Goal: Information Seeking & Learning: Learn about a topic

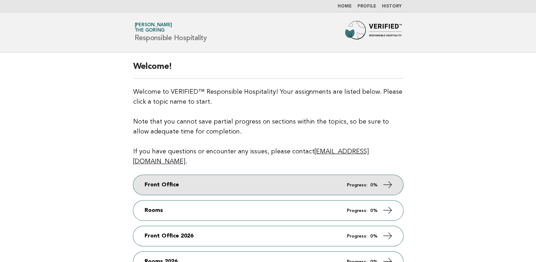
click at [374, 175] on link "Front Office Progress: 0%" at bounding box center [268, 185] width 270 height 20
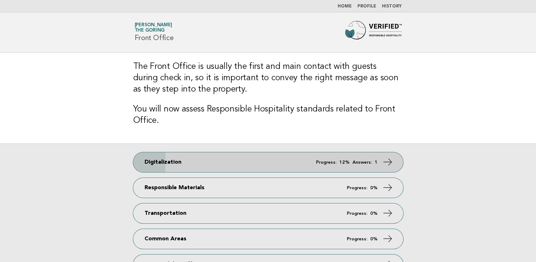
click at [348, 161] on strong "12%" at bounding box center [344, 162] width 10 height 5
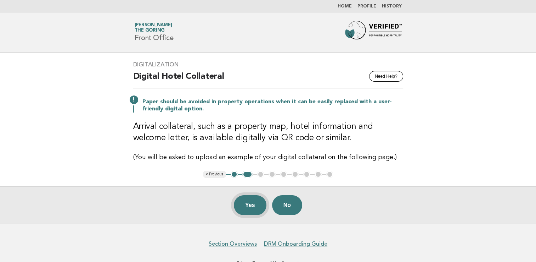
click at [248, 206] on button "Yes" at bounding box center [250, 205] width 33 height 20
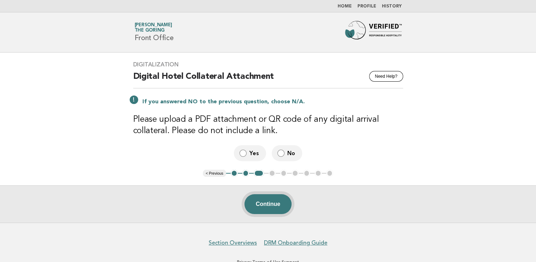
click at [260, 203] on button "Continue" at bounding box center [268, 204] width 47 height 20
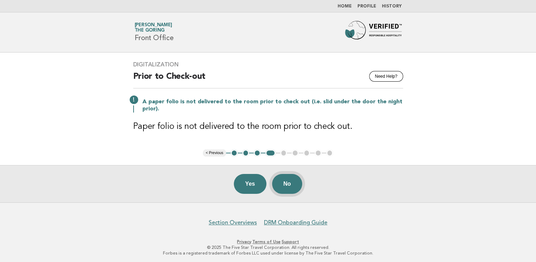
click at [288, 187] on button "No" at bounding box center [287, 184] width 30 height 20
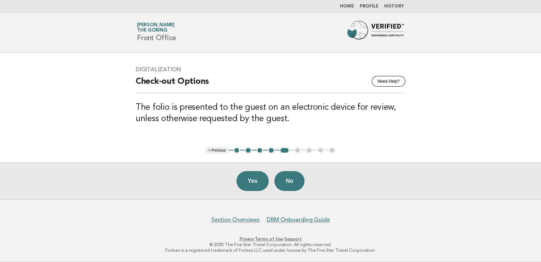
click at [288, 187] on button "No" at bounding box center [290, 181] width 30 height 20
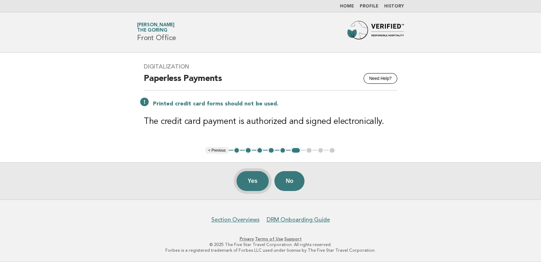
click at [249, 186] on button "Yes" at bounding box center [253, 181] width 33 height 20
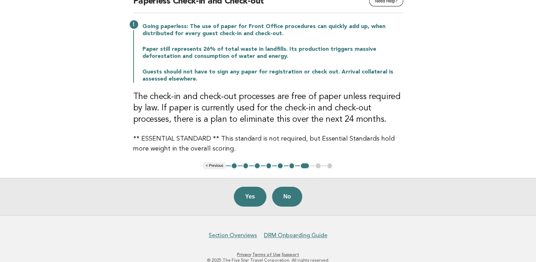
scroll to position [77, 0]
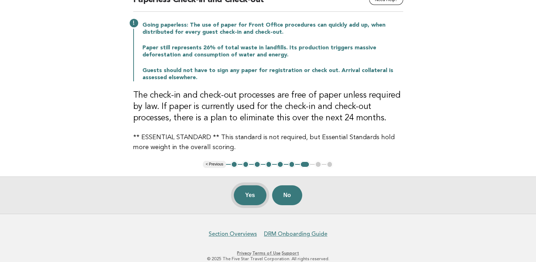
click at [254, 197] on button "Yes" at bounding box center [250, 195] width 33 height 20
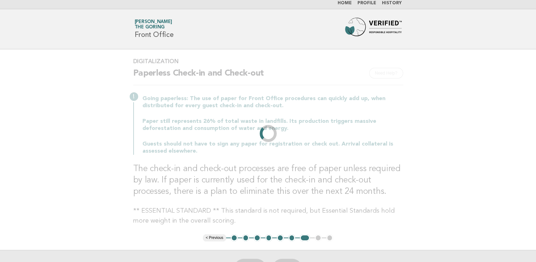
scroll to position [0, 0]
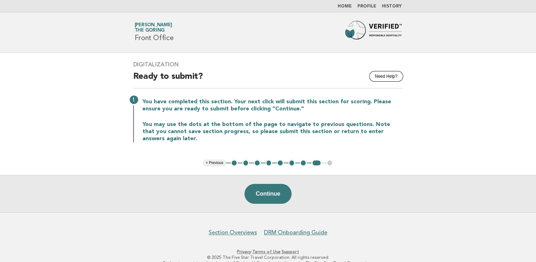
click at [254, 197] on button "Continue" at bounding box center [268, 194] width 47 height 20
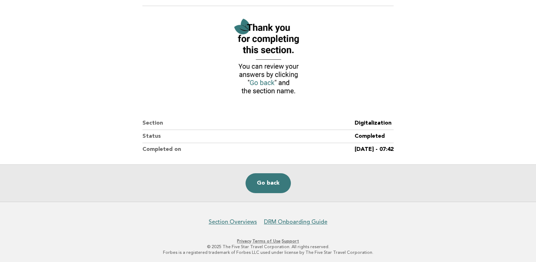
scroll to position [73, 0]
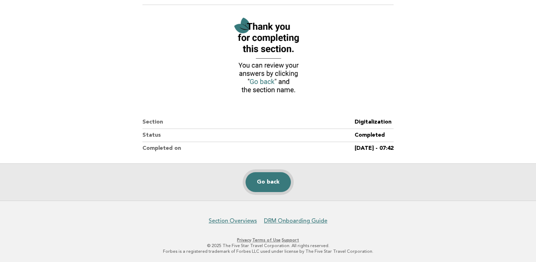
click at [272, 187] on link "Go back" at bounding box center [268, 182] width 45 height 20
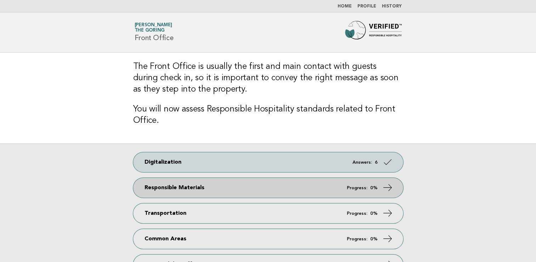
click at [296, 192] on link "Responsible Materials Progress: 0%" at bounding box center [268, 188] width 270 height 20
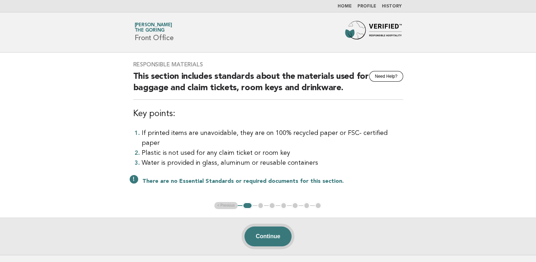
click at [268, 228] on button "Continue" at bounding box center [268, 236] width 47 height 20
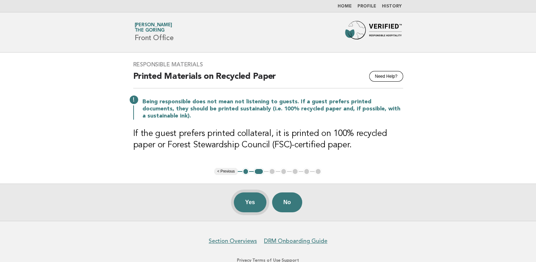
click at [247, 195] on button "Yes" at bounding box center [250, 202] width 33 height 20
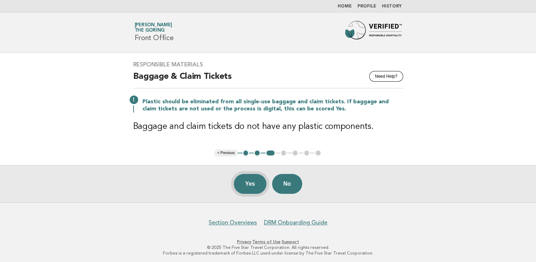
click at [253, 181] on button "Yes" at bounding box center [250, 184] width 33 height 20
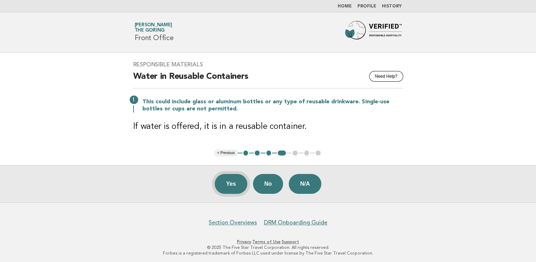
click at [236, 187] on button "Yes" at bounding box center [231, 184] width 33 height 20
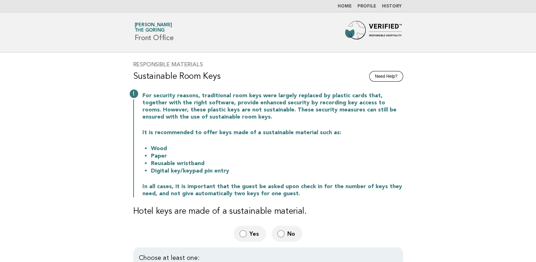
click at [535, 93] on main "Responsible Materials Need Help? Sustainable Room Keys For security reasons, tr…" at bounding box center [268, 243] width 536 height 383
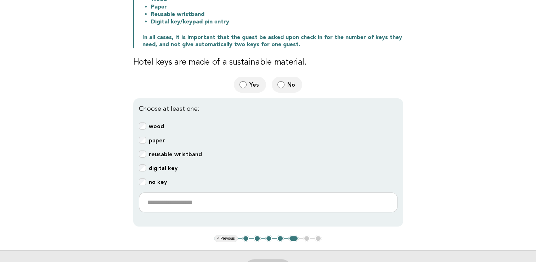
scroll to position [150, 0]
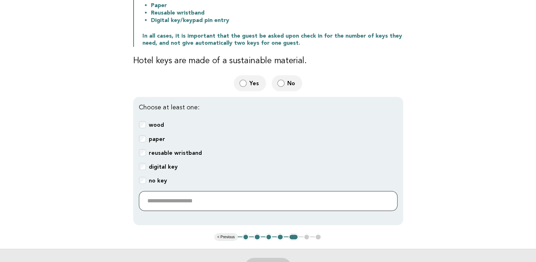
click at [222, 203] on input "text" at bounding box center [268, 201] width 259 height 20
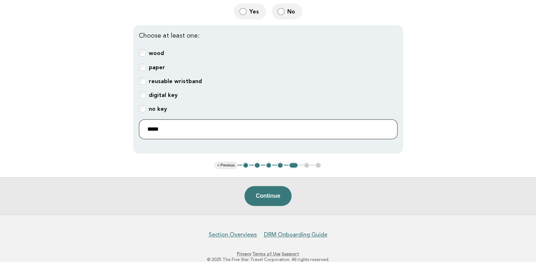
scroll to position [223, 0]
type input "*****"
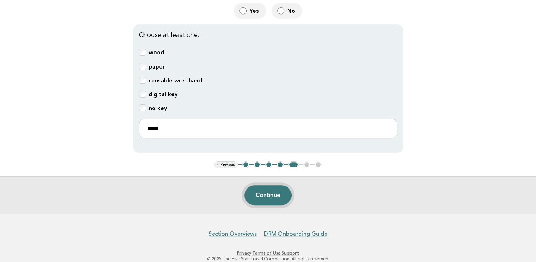
click at [276, 197] on button "Continue" at bounding box center [268, 195] width 47 height 20
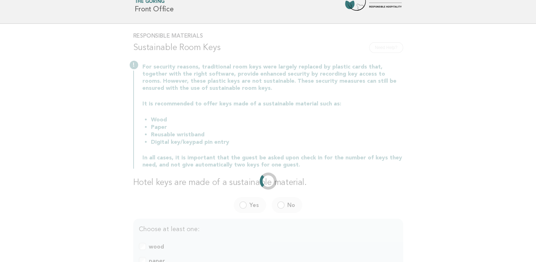
scroll to position [0, 0]
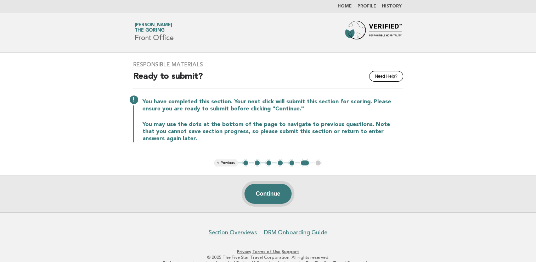
click at [271, 195] on button "Continue" at bounding box center [268, 194] width 47 height 20
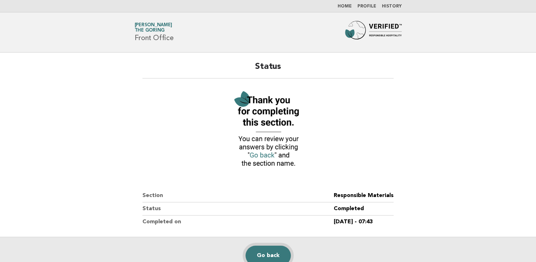
click at [270, 256] on link "Go back" at bounding box center [268, 255] width 45 height 20
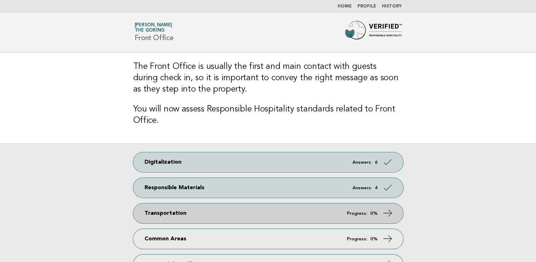
click at [215, 212] on link "Transportation Progress: 0%" at bounding box center [268, 213] width 270 height 20
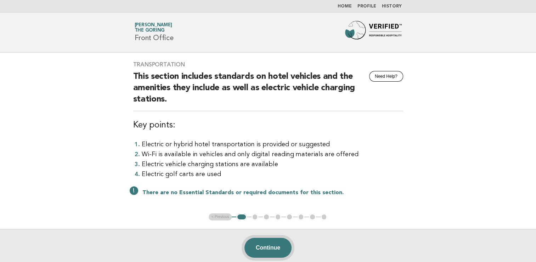
click at [268, 251] on button "Continue" at bounding box center [268, 247] width 47 height 20
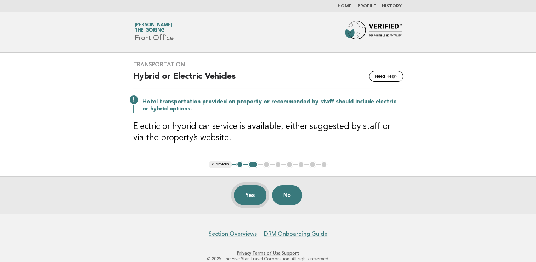
click at [251, 195] on button "Yes" at bounding box center [250, 195] width 33 height 20
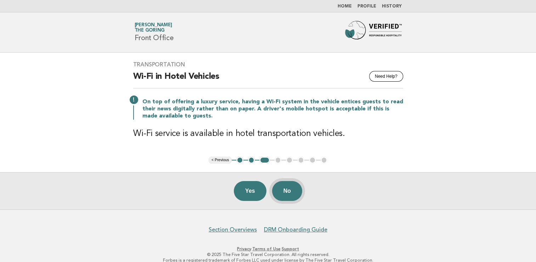
click at [286, 193] on button "No" at bounding box center [287, 191] width 30 height 20
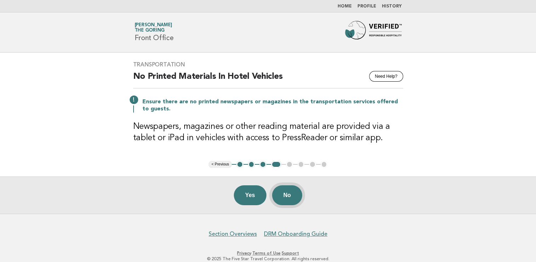
click at [285, 195] on button "No" at bounding box center [287, 195] width 30 height 20
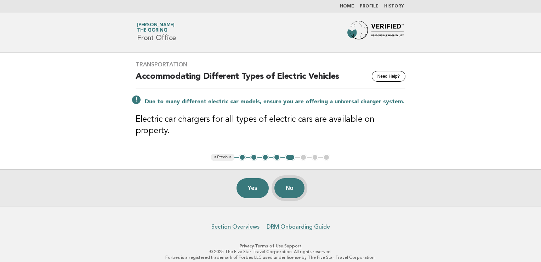
click at [294, 183] on button "No" at bounding box center [290, 188] width 30 height 20
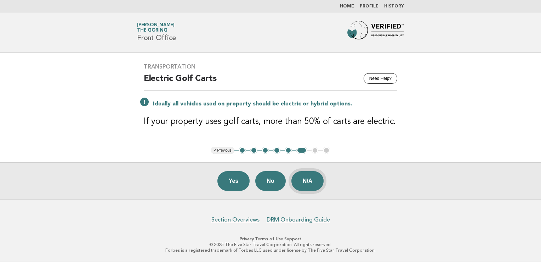
click at [307, 184] on button "N/A" at bounding box center [308, 181] width 33 height 20
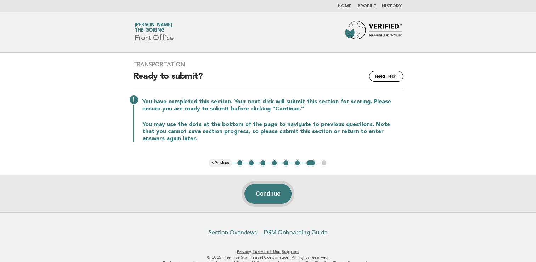
click at [264, 190] on button "Continue" at bounding box center [268, 194] width 47 height 20
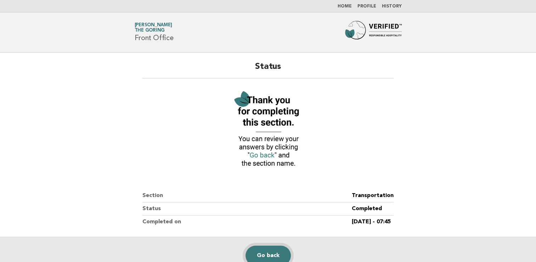
click at [263, 256] on link "Go back" at bounding box center [268, 255] width 45 height 20
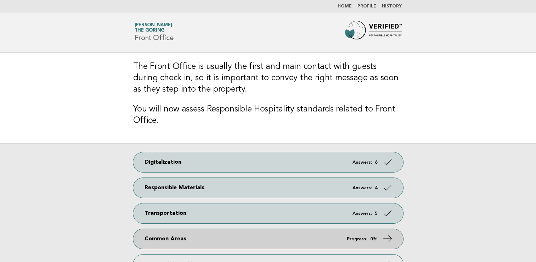
click at [239, 237] on link "Common Areas Progress: 0%" at bounding box center [268, 239] width 270 height 20
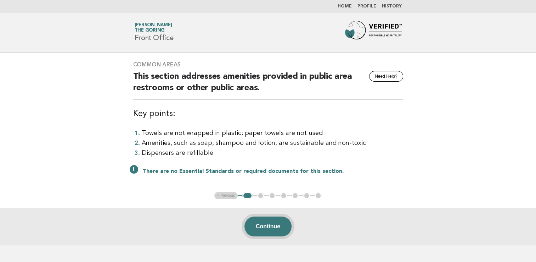
click at [262, 229] on button "Continue" at bounding box center [268, 226] width 47 height 20
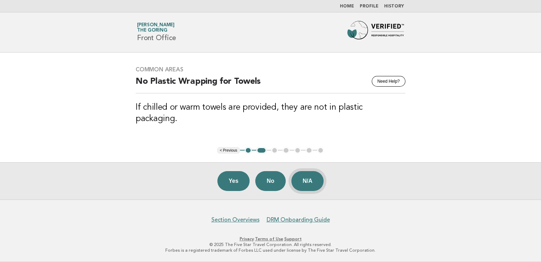
click at [312, 184] on button "N/A" at bounding box center [308, 181] width 33 height 20
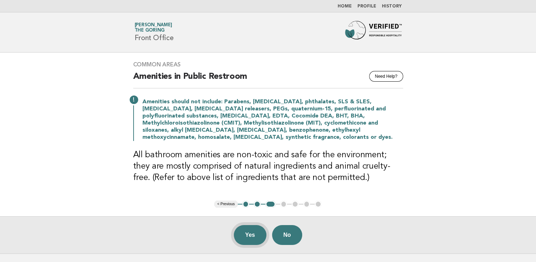
click at [250, 232] on button "Yes" at bounding box center [250, 235] width 33 height 20
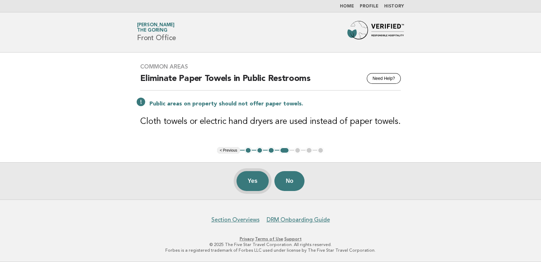
click at [257, 187] on button "Yes" at bounding box center [253, 181] width 33 height 20
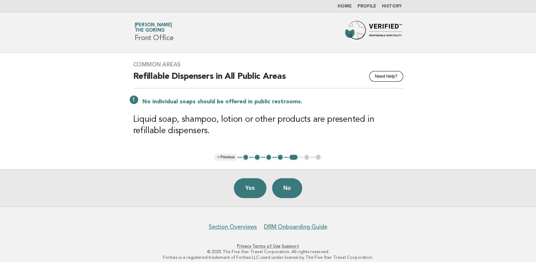
click at [257, 187] on button "Yes" at bounding box center [250, 188] width 33 height 20
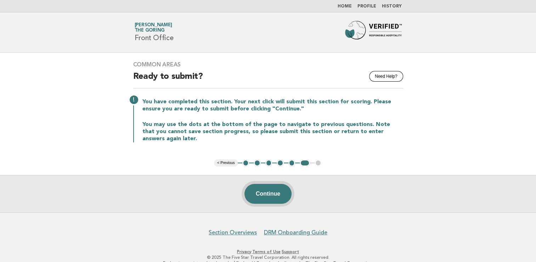
click at [276, 194] on button "Continue" at bounding box center [268, 194] width 47 height 20
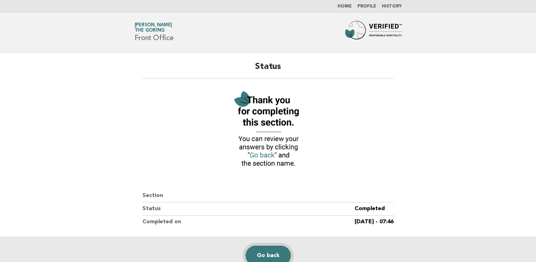
click at [267, 252] on link "Go back" at bounding box center [268, 255] width 45 height 20
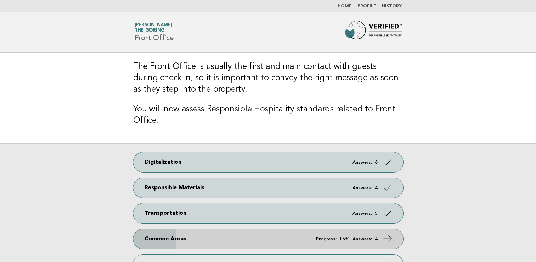
click at [261, 236] on link "Common Areas Progress: 16% Answers: 4" at bounding box center [268, 239] width 270 height 20
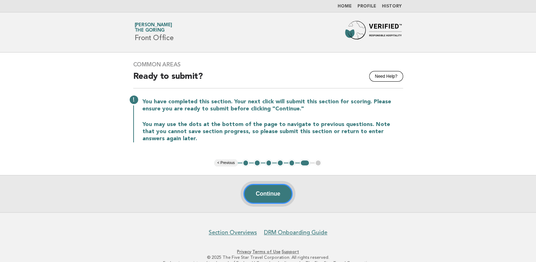
click at [281, 195] on button "Continue" at bounding box center [267, 194] width 49 height 20
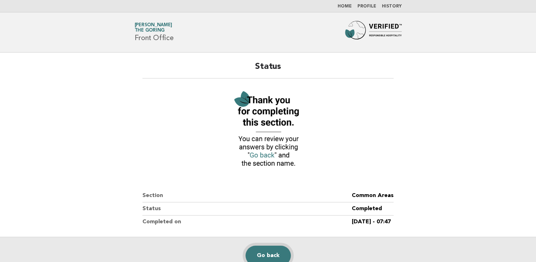
click at [271, 249] on link "Go back" at bounding box center [268, 255] width 45 height 20
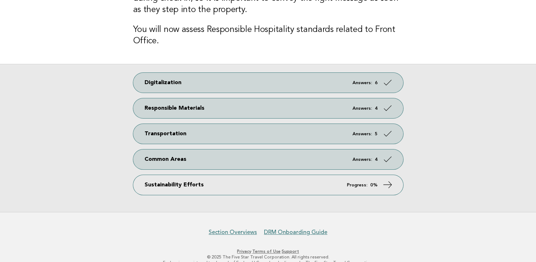
scroll to position [91, 0]
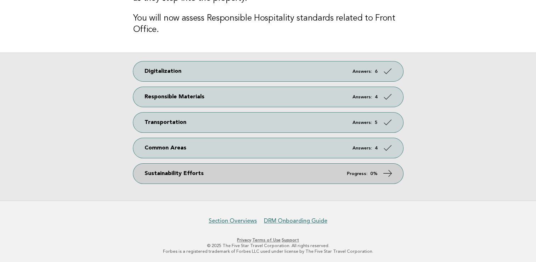
click at [208, 171] on link "Sustainability Efforts Progress: 0%" at bounding box center [268, 173] width 270 height 20
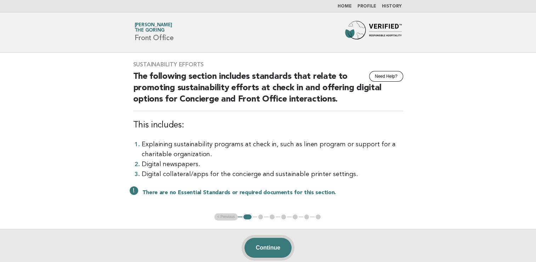
click at [260, 246] on button "Continue" at bounding box center [268, 247] width 47 height 20
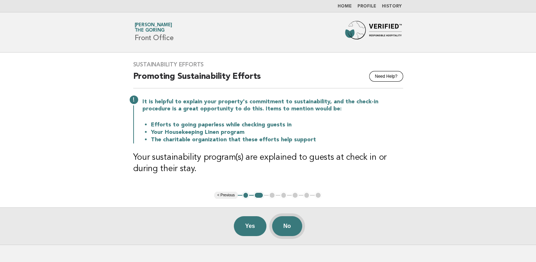
click at [288, 223] on button "No" at bounding box center [287, 226] width 30 height 20
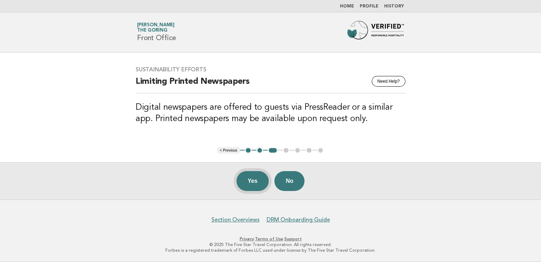
click at [248, 186] on button "Yes" at bounding box center [253, 181] width 33 height 20
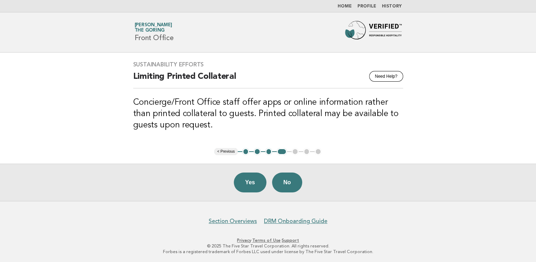
click at [248, 186] on button "Yes" at bounding box center [250, 182] width 33 height 20
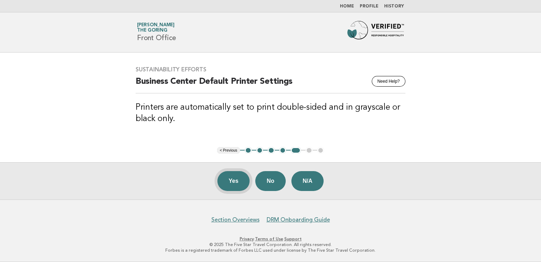
click at [236, 185] on button "Yes" at bounding box center [234, 181] width 33 height 20
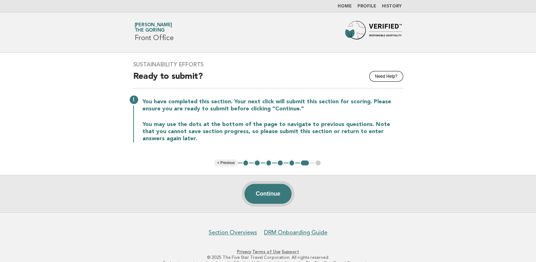
click at [267, 195] on button "Continue" at bounding box center [268, 194] width 47 height 20
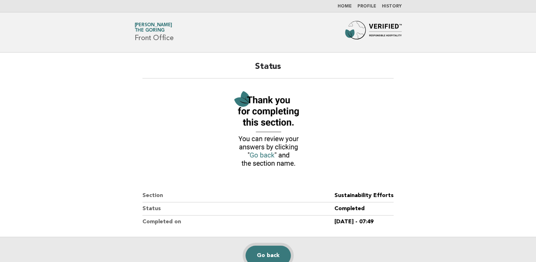
click at [269, 256] on link "Go back" at bounding box center [268, 255] width 45 height 20
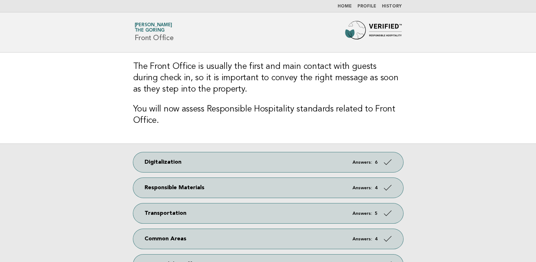
click at [534, 139] on main "The Front Office is usually the first and main contact with guests during check…" at bounding box center [268, 171] width 536 height 238
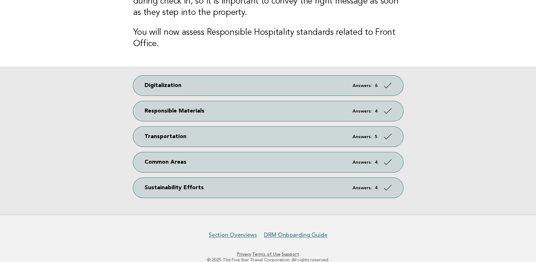
scroll to position [91, 0]
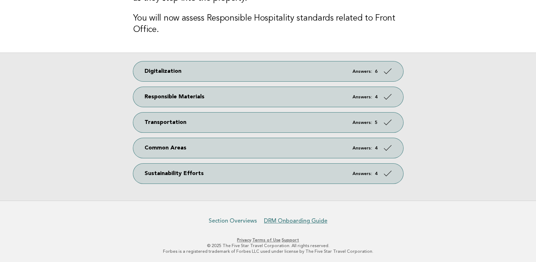
click at [242, 221] on link "Section Overviews" at bounding box center [233, 220] width 48 height 7
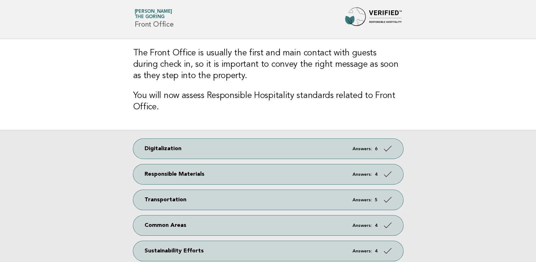
scroll to position [0, 0]
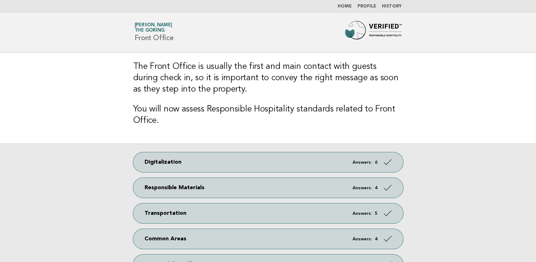
click at [350, 4] on link "Home" at bounding box center [345, 6] width 14 height 4
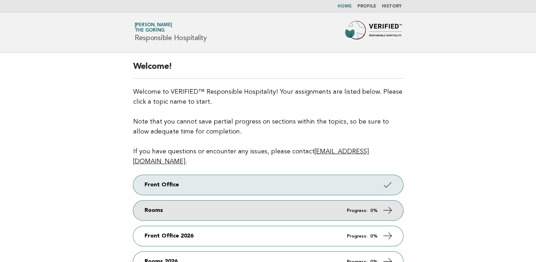
click at [266, 206] on link "Rooms Progress: 0%" at bounding box center [268, 210] width 270 height 20
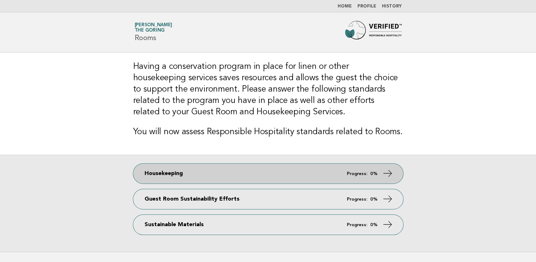
click at [327, 170] on link "Housekeeping Progress: 0%" at bounding box center [268, 173] width 270 height 20
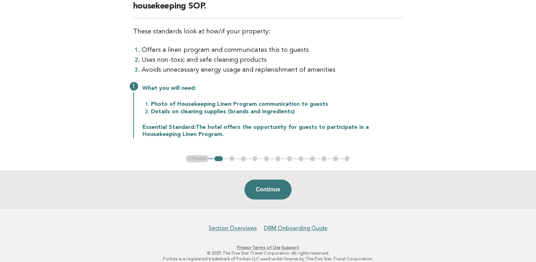
scroll to position [99, 0]
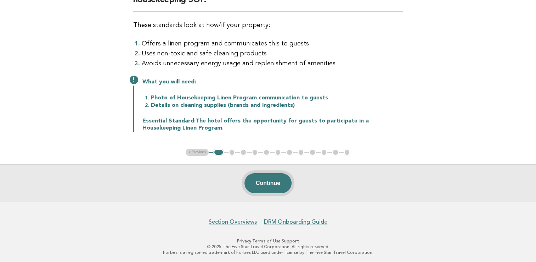
click at [280, 188] on button "Continue" at bounding box center [268, 183] width 47 height 20
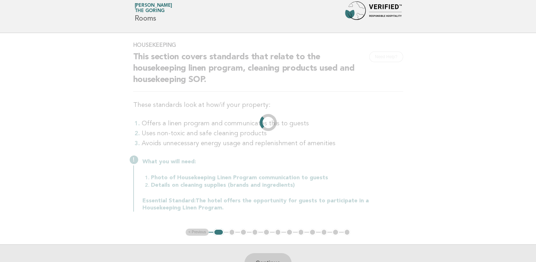
scroll to position [0, 0]
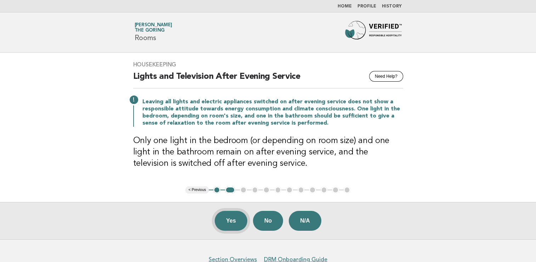
click at [227, 222] on button "Yes" at bounding box center [231, 220] width 33 height 20
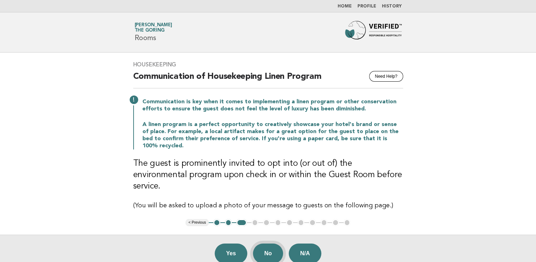
click at [272, 243] on button "No" at bounding box center [268, 253] width 30 height 20
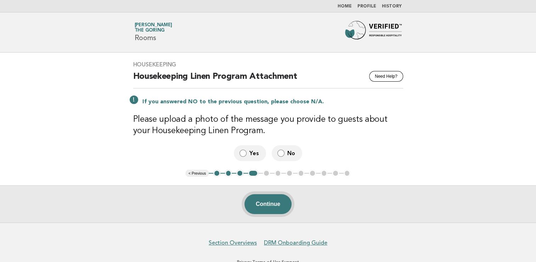
click at [268, 209] on button "Continue" at bounding box center [268, 204] width 47 height 20
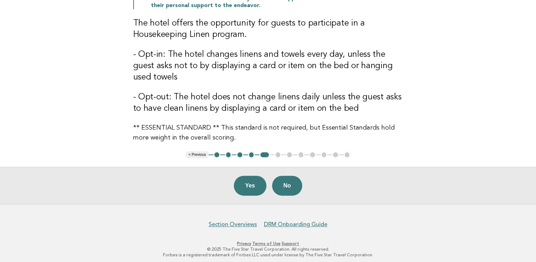
scroll to position [165, 0]
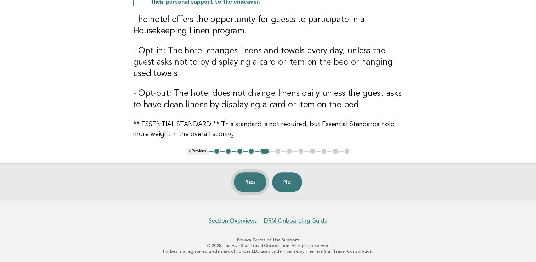
click at [255, 182] on button "Yes" at bounding box center [250, 182] width 33 height 20
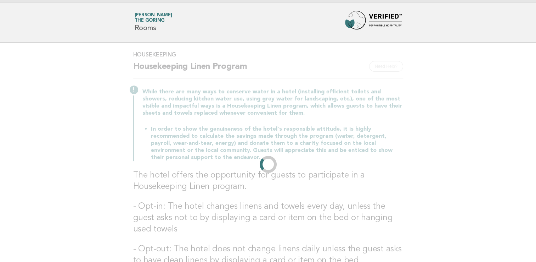
scroll to position [0, 0]
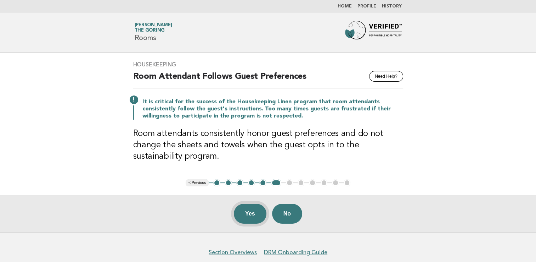
click at [249, 212] on button "Yes" at bounding box center [250, 213] width 33 height 20
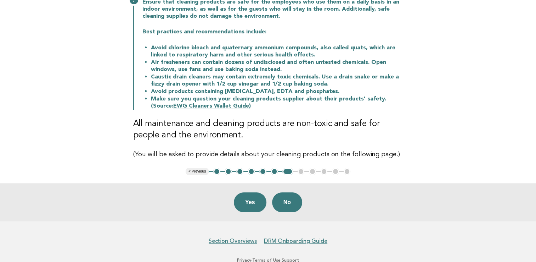
scroll to position [120, 0]
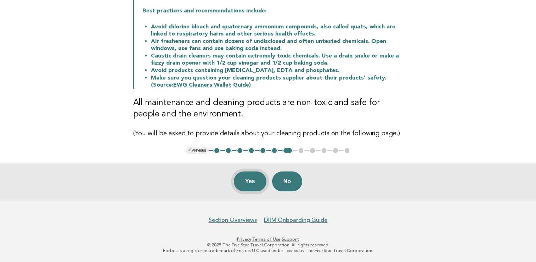
click at [252, 180] on button "Yes" at bounding box center [250, 181] width 33 height 20
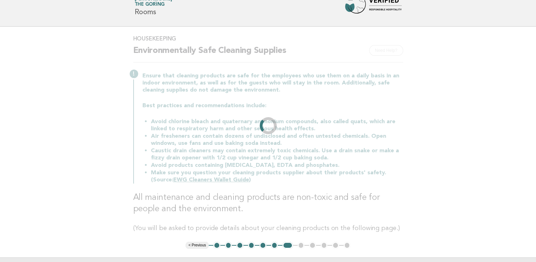
scroll to position [0, 0]
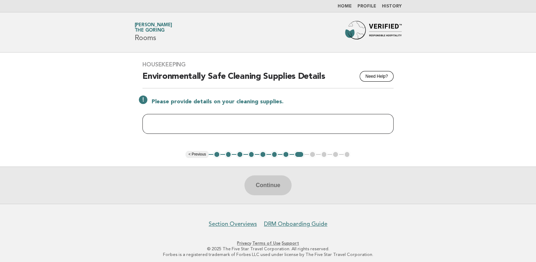
click at [197, 123] on input "text" at bounding box center [267, 124] width 251 height 20
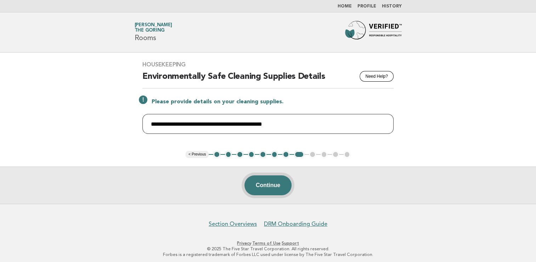
type input "**********"
click at [263, 185] on button "Continue" at bounding box center [268, 185] width 47 height 20
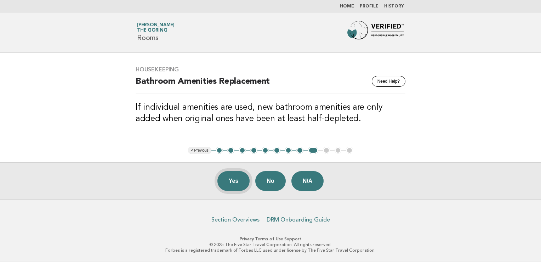
click at [234, 185] on button "Yes" at bounding box center [234, 181] width 33 height 20
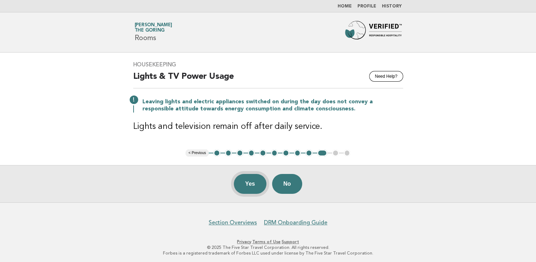
click at [249, 182] on button "Yes" at bounding box center [250, 184] width 33 height 20
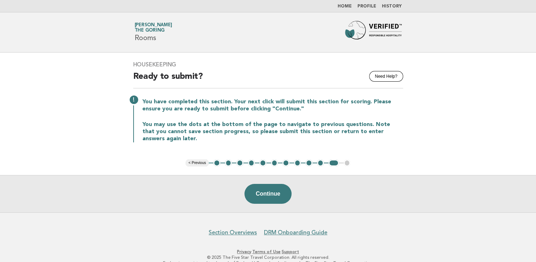
click at [348, 4] on link "Home" at bounding box center [345, 6] width 14 height 4
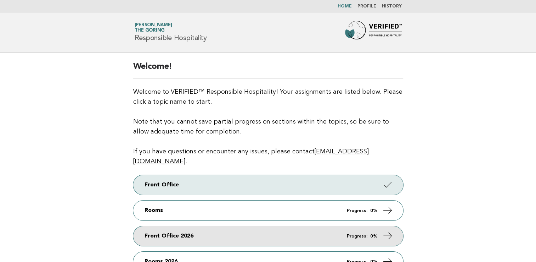
click at [194, 226] on link "Front Office 2026 Progress: 0%" at bounding box center [268, 236] width 270 height 20
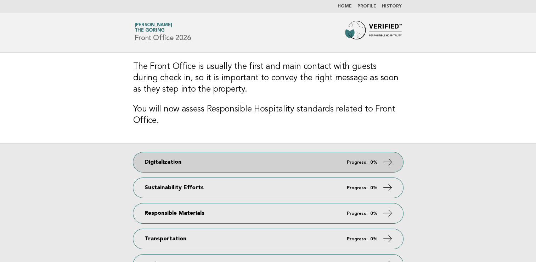
click at [183, 160] on link "Digitalization Progress: 0%" at bounding box center [268, 162] width 270 height 20
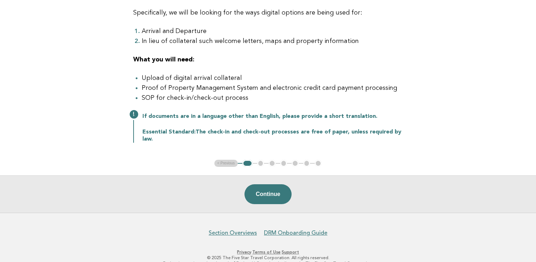
scroll to position [119, 0]
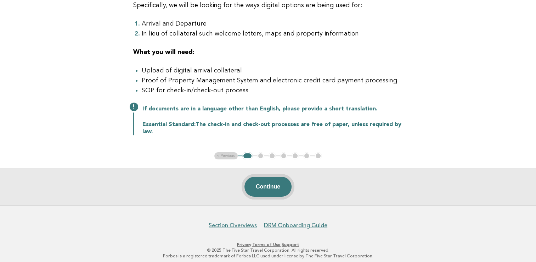
click at [266, 185] on button "Continue" at bounding box center [268, 186] width 47 height 20
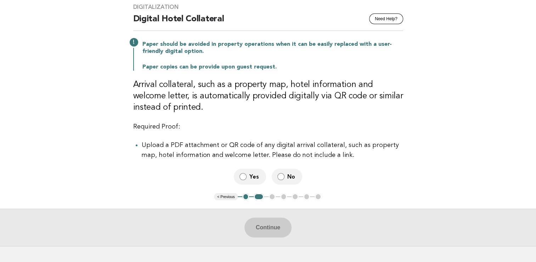
scroll to position [66, 0]
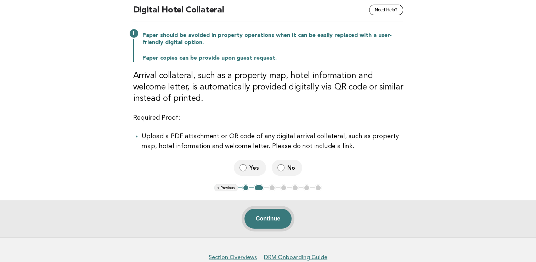
click at [264, 218] on button "Continue" at bounding box center [268, 218] width 47 height 20
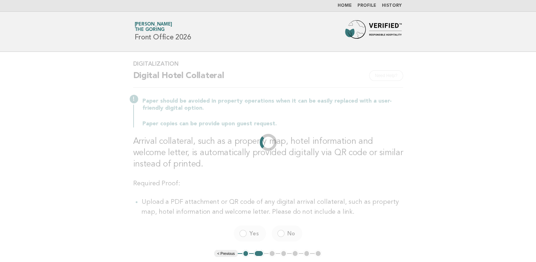
scroll to position [0, 0]
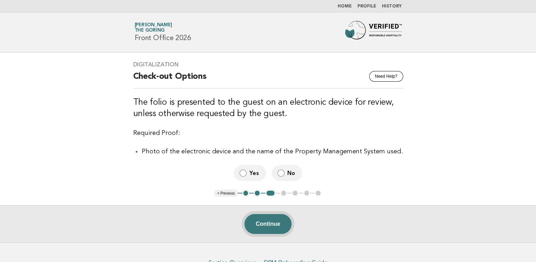
click at [267, 220] on button "Continue" at bounding box center [268, 224] width 47 height 20
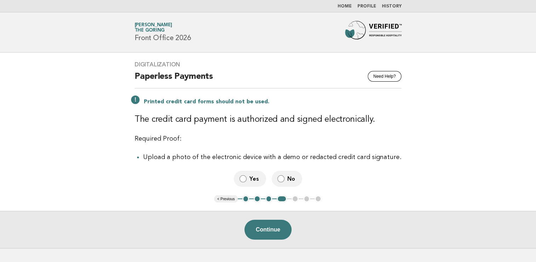
click at [345, 7] on link "Home" at bounding box center [345, 6] width 14 height 4
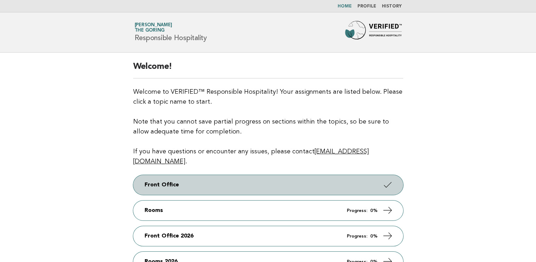
click at [230, 175] on link "Front Office" at bounding box center [268, 185] width 270 height 20
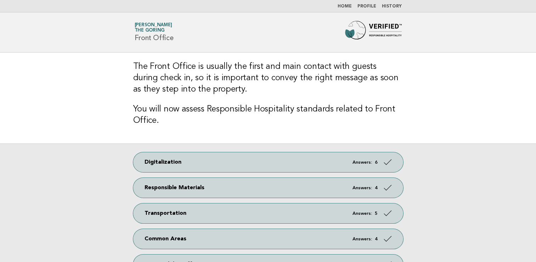
click at [349, 4] on link "Home" at bounding box center [345, 6] width 14 height 4
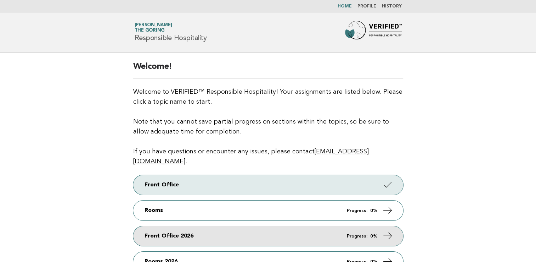
click at [192, 229] on link "Front Office 2026 Progress: 0%" at bounding box center [268, 236] width 270 height 20
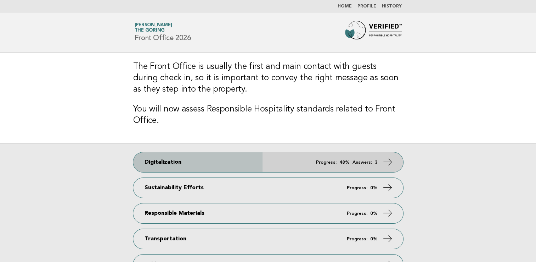
click at [214, 166] on link "Digitalization Progress: 48% Answers: 3" at bounding box center [268, 162] width 270 height 20
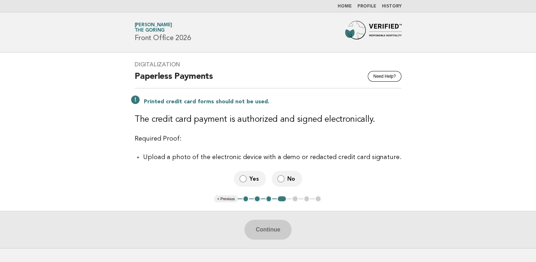
click at [226, 200] on button "< Previous" at bounding box center [225, 198] width 23 height 7
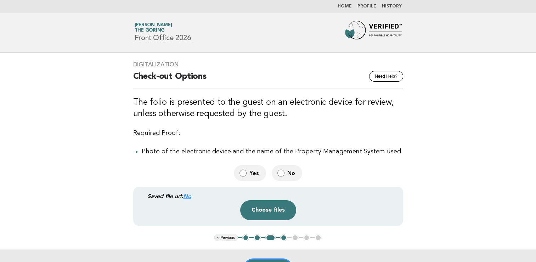
click at [223, 236] on button "< Previous" at bounding box center [225, 237] width 23 height 7
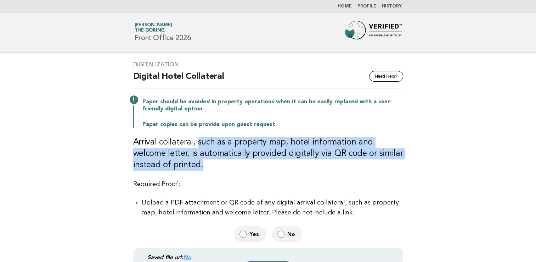
drag, startPoint x: 197, startPoint y: 141, endPoint x: 409, endPoint y: 164, distance: 213.9
click at [409, 164] on div "Digitalization Need Help? Digital Hotel Collateral Paper should be avoided in p…" at bounding box center [268, 173] width 287 height 242
copy h3 "such as a property map, hotel information and welcome letter, is automatically …"
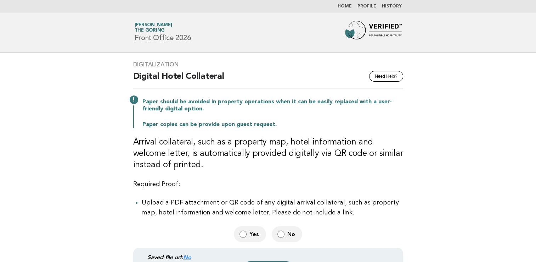
click at [349, 247] on div "Saved file url: No Drop a file here Choose files Cancel Remove" at bounding box center [268, 266] width 270 height 39
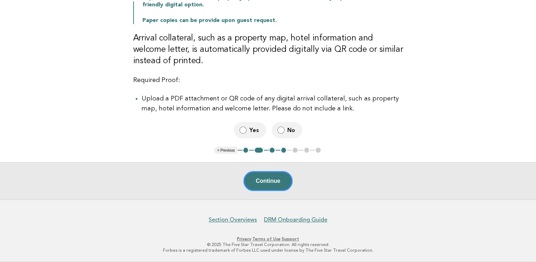
scroll to position [103, 0]
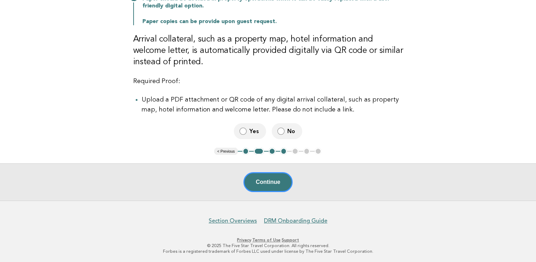
click at [223, 149] on button "< Previous" at bounding box center [225, 150] width 23 height 7
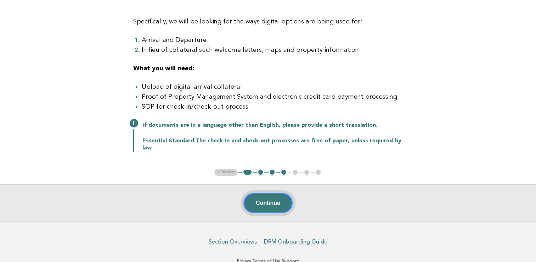
scroll to position [91, 0]
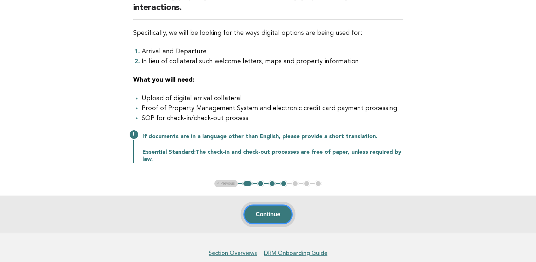
click at [264, 203] on div "Continue" at bounding box center [268, 213] width 536 height 37
click at [267, 217] on button "Continue" at bounding box center [267, 214] width 49 height 20
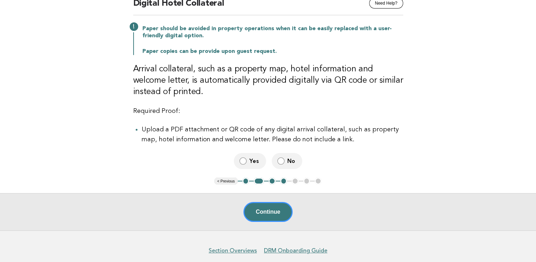
scroll to position [94, 0]
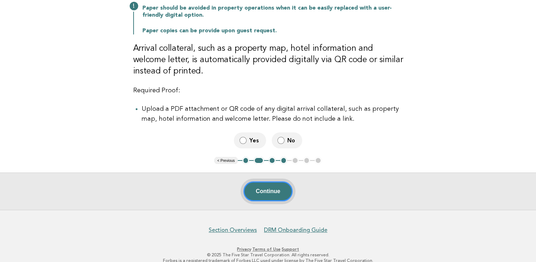
click at [265, 190] on button "Continue" at bounding box center [267, 191] width 49 height 20
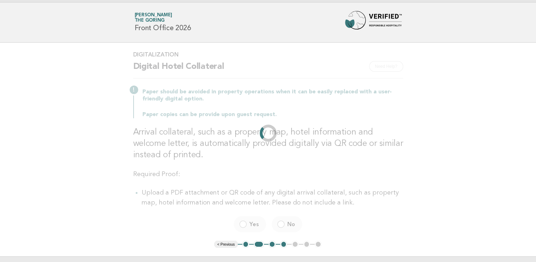
scroll to position [0, 0]
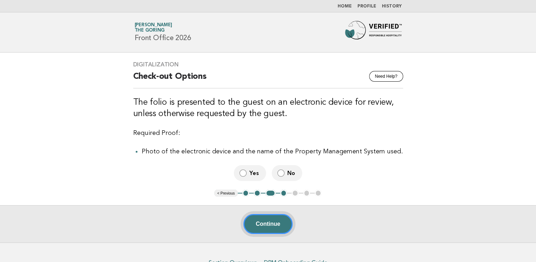
click at [276, 222] on button "Continue" at bounding box center [267, 224] width 49 height 20
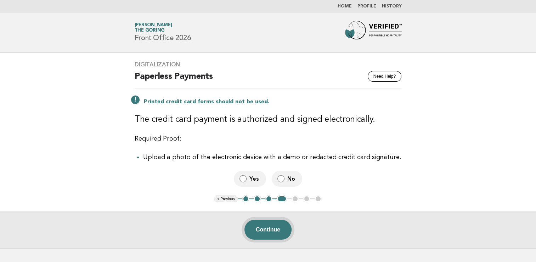
click at [269, 233] on button "Continue" at bounding box center [268, 229] width 47 height 20
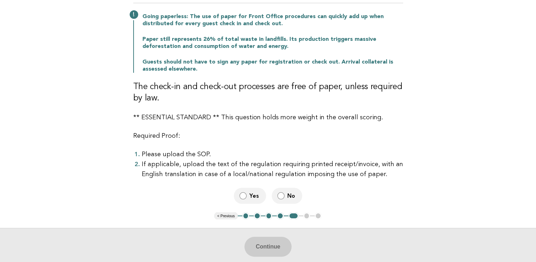
scroll to position [86, 0]
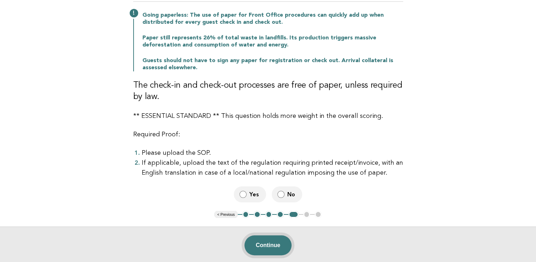
click at [258, 247] on button "Continue" at bounding box center [268, 245] width 47 height 20
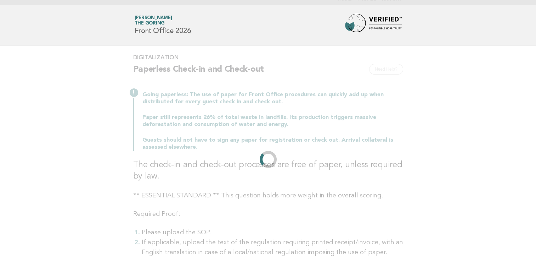
scroll to position [0, 0]
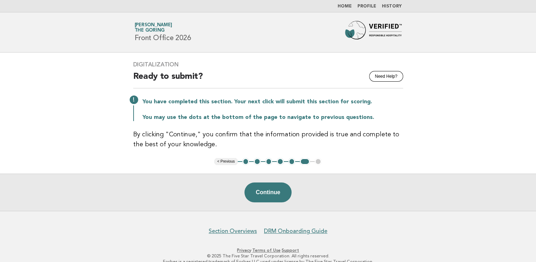
click at [347, 7] on link "Home" at bounding box center [345, 6] width 14 height 4
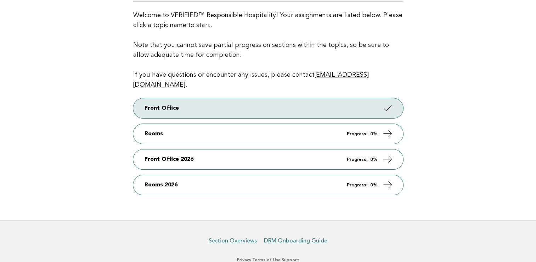
scroll to position [86, 0]
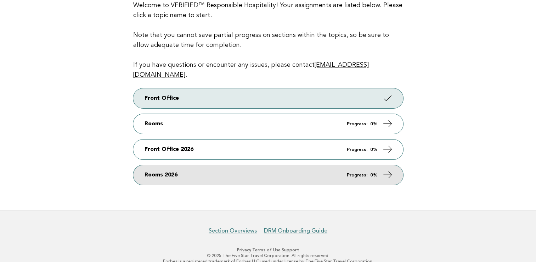
click at [174, 165] on link "Rooms 2026 Progress: 0%" at bounding box center [268, 175] width 270 height 20
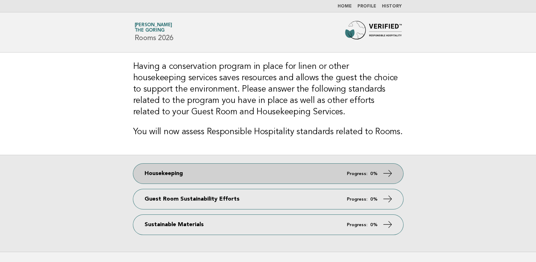
click at [173, 175] on link "Housekeeping Progress: 0%" at bounding box center [268, 173] width 270 height 20
